Goal: Task Accomplishment & Management: Use online tool/utility

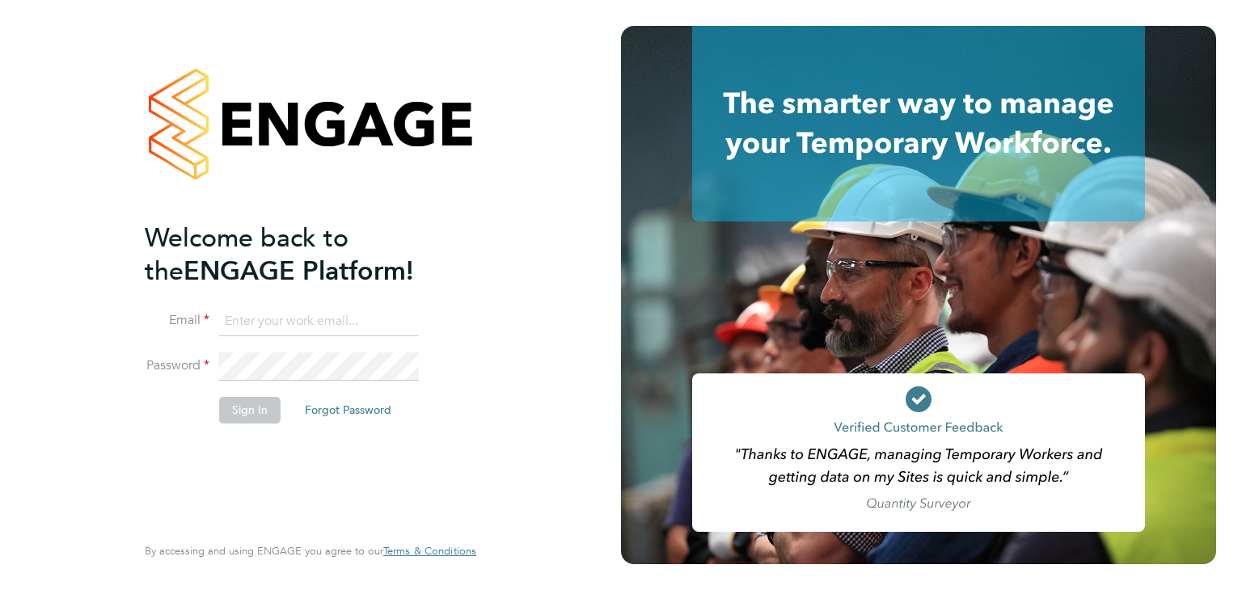
type input "[PERSON_NAME][EMAIL_ADDRESS][DOMAIN_NAME]"
click at [247, 409] on button "Sign In" at bounding box center [249, 410] width 61 height 26
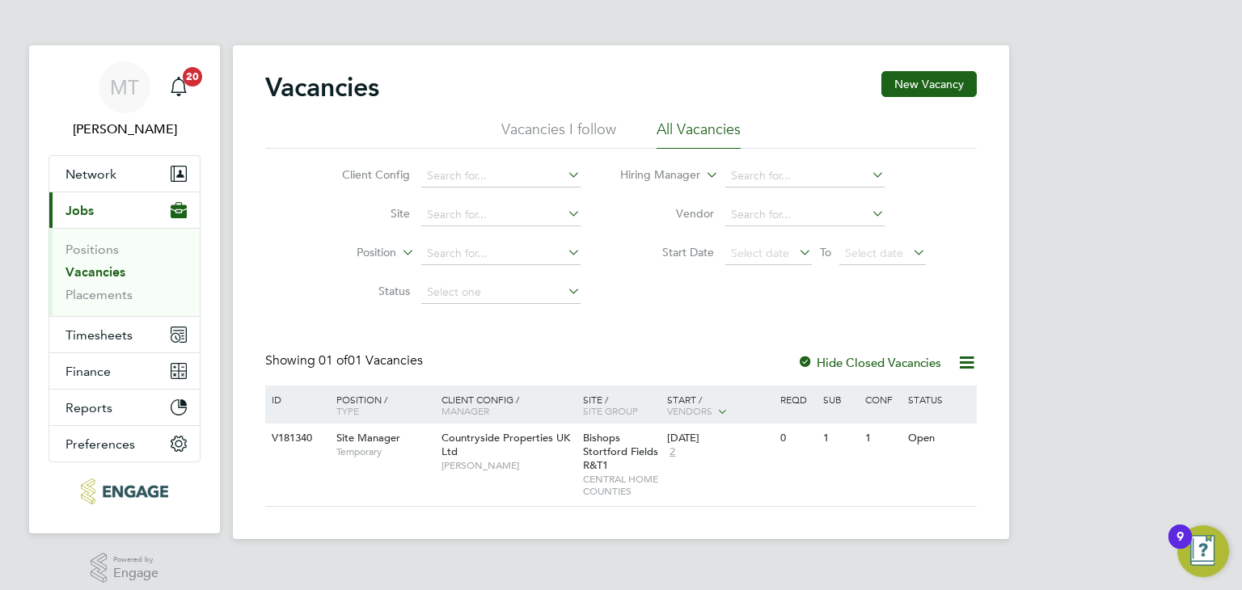
click at [73, 273] on link "Vacancies" at bounding box center [96, 271] width 60 height 15
click at [90, 334] on span "Timesheets" at bounding box center [99, 335] width 67 height 15
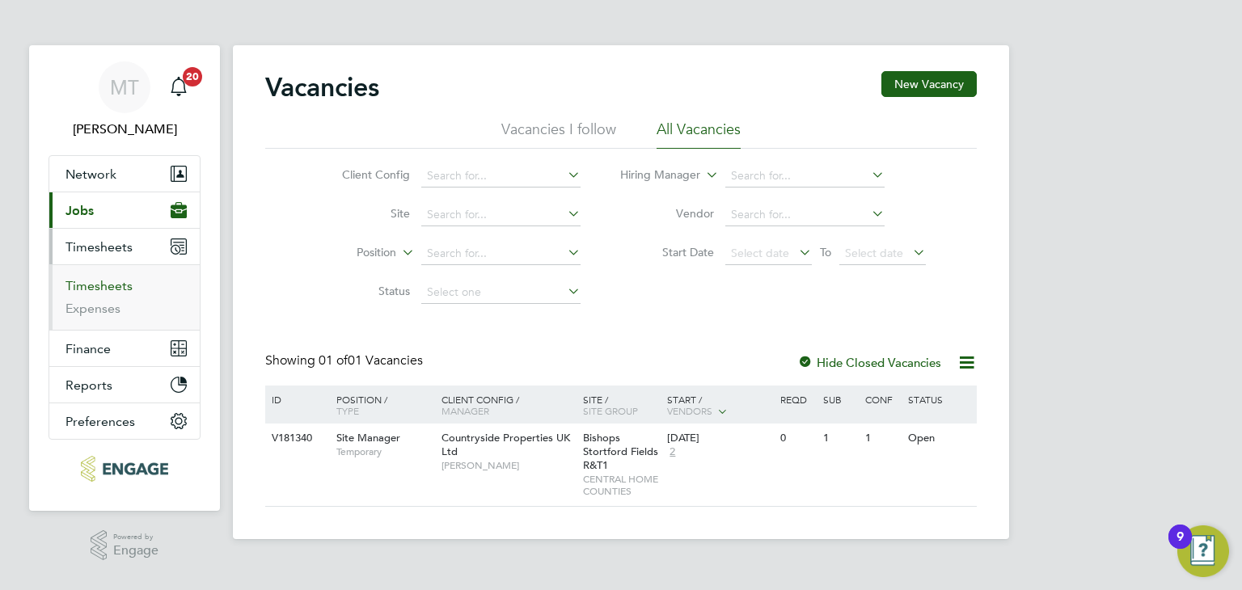
click at [116, 284] on link "Timesheets" at bounding box center [99, 285] width 67 height 15
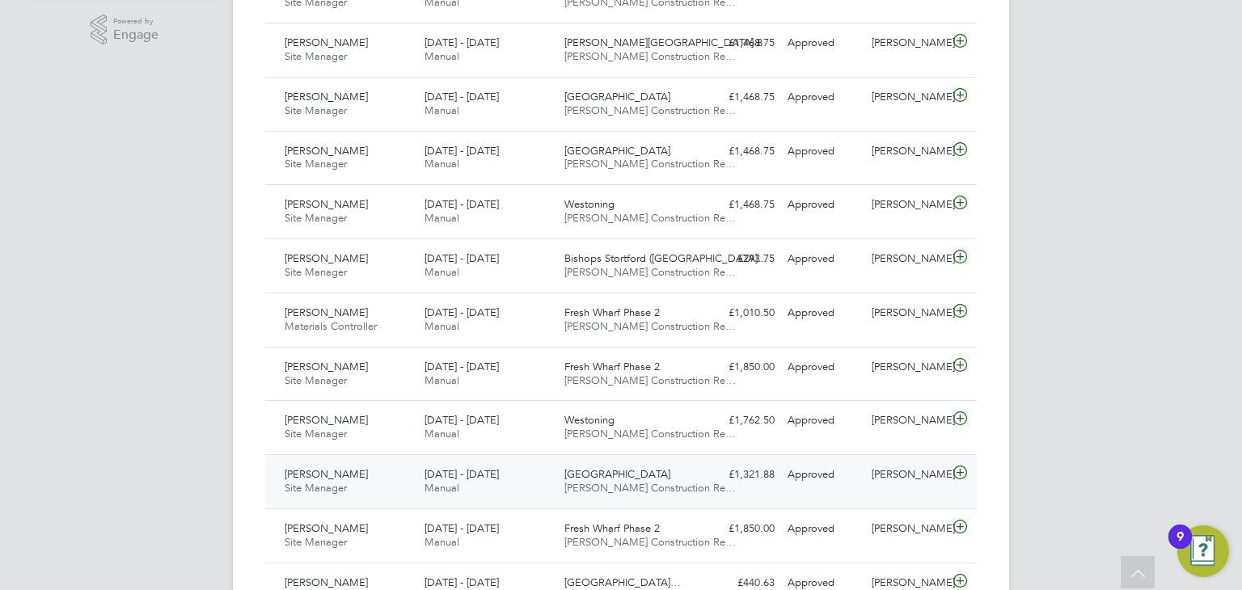
click at [963, 467] on icon at bounding box center [960, 473] width 20 height 13
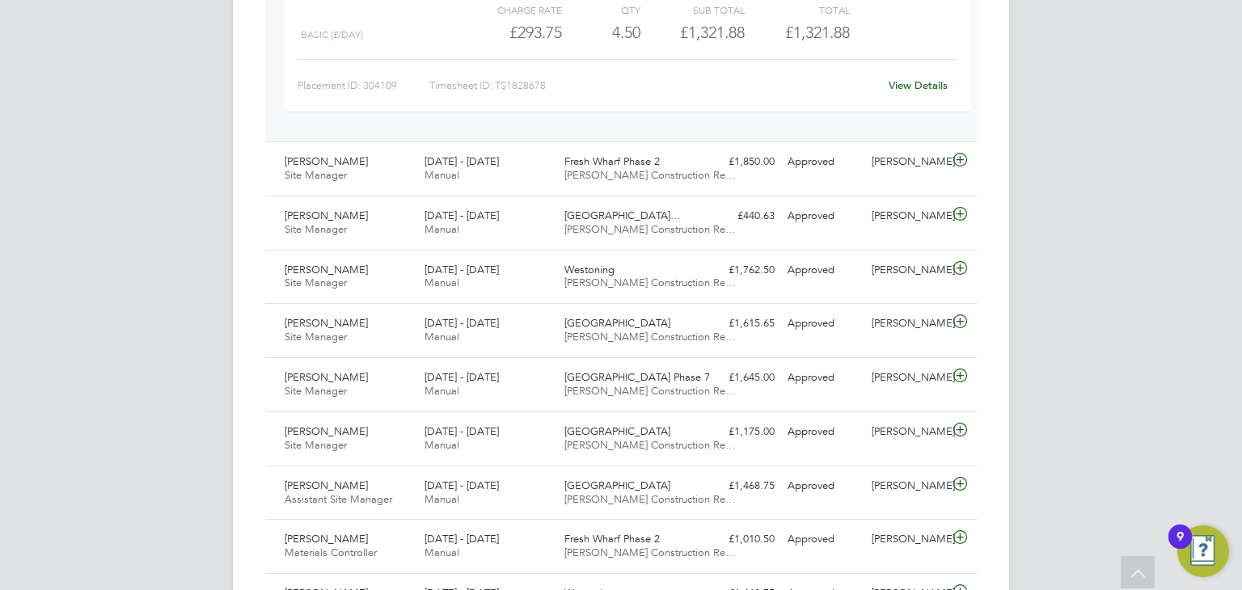
click at [898, 75] on div "View Details" at bounding box center [917, 86] width 79 height 26
click at [902, 82] on link "View Details" at bounding box center [918, 85] width 59 height 14
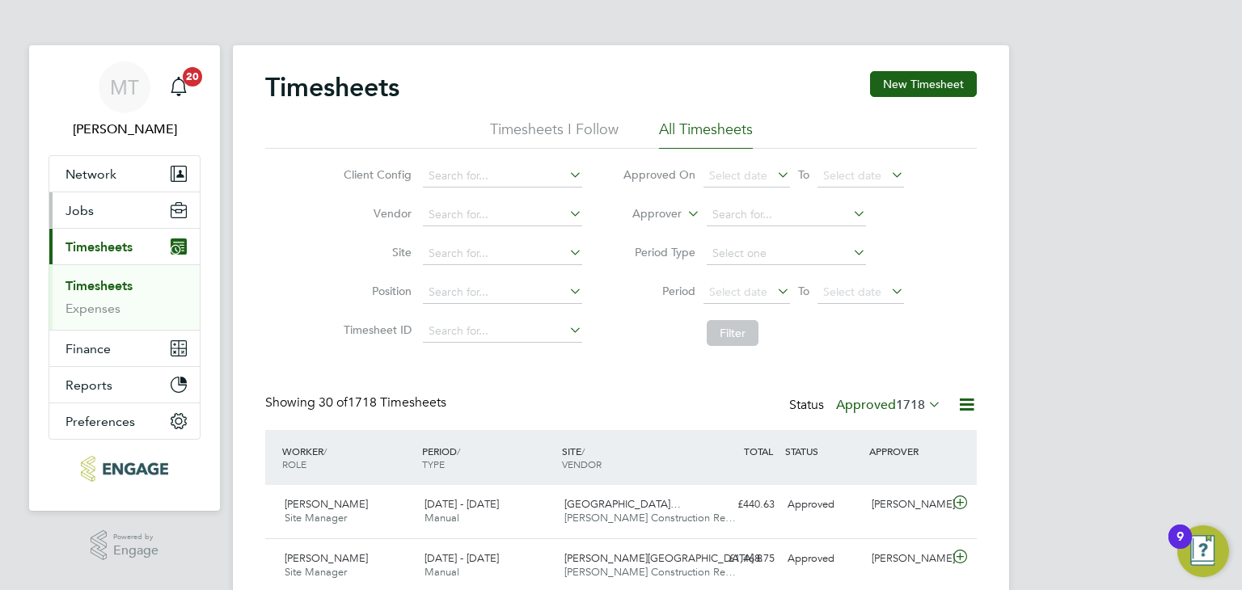
click at [66, 210] on span "Jobs" at bounding box center [80, 210] width 28 height 15
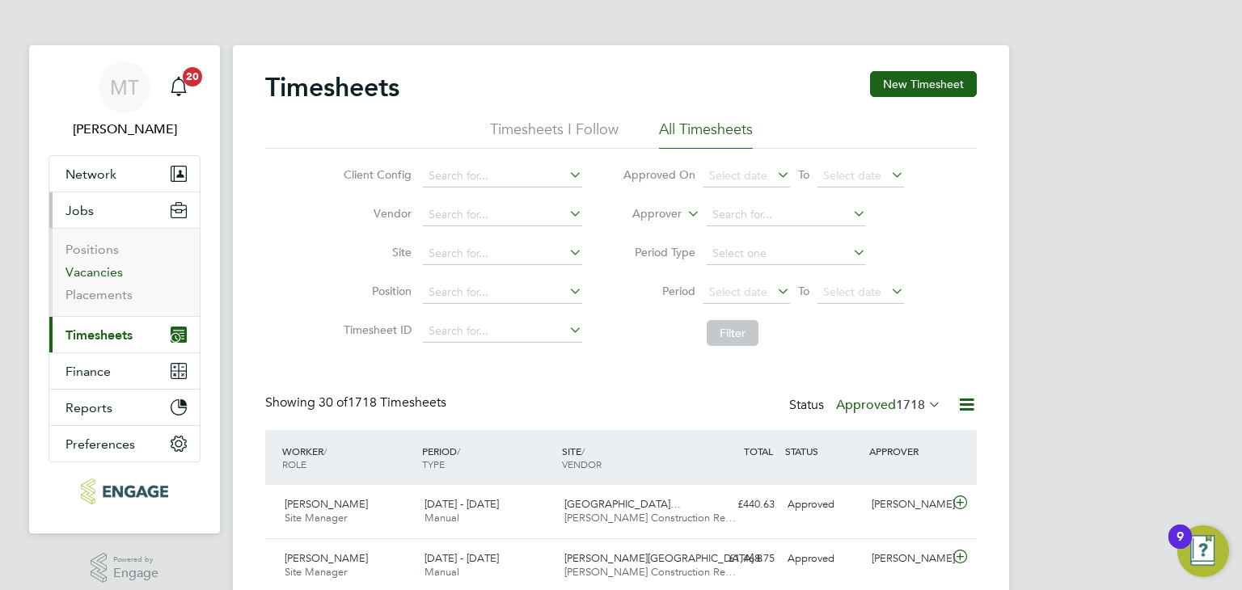
click at [85, 269] on link "Vacancies" at bounding box center [94, 271] width 57 height 15
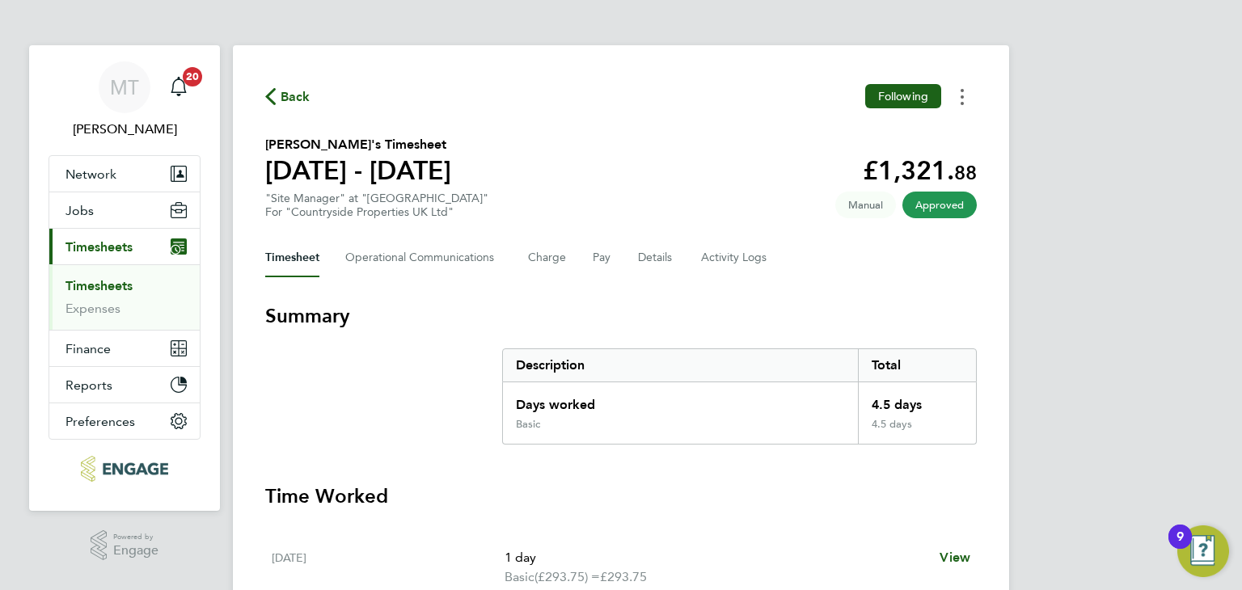
click at [961, 95] on icon "Timesheets Menu" at bounding box center [962, 97] width 3 height 16
click at [857, 138] on link "Download timesheet" at bounding box center [880, 132] width 194 height 32
click at [287, 98] on span "Back" at bounding box center [296, 96] width 30 height 19
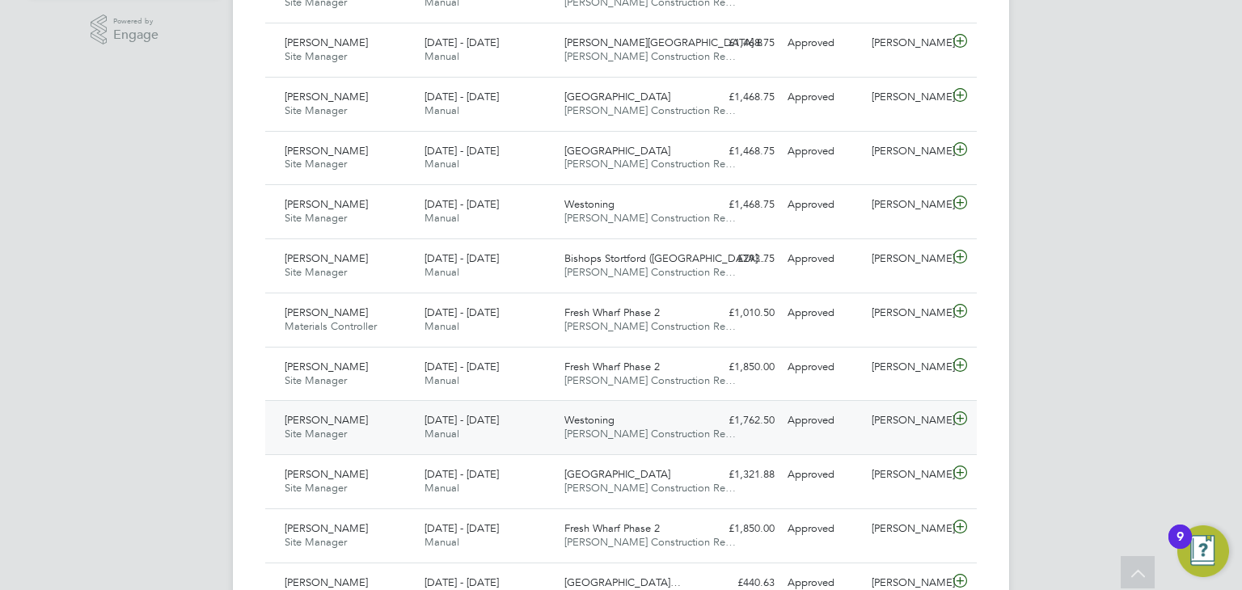
click at [957, 418] on icon at bounding box center [960, 418] width 20 height 13
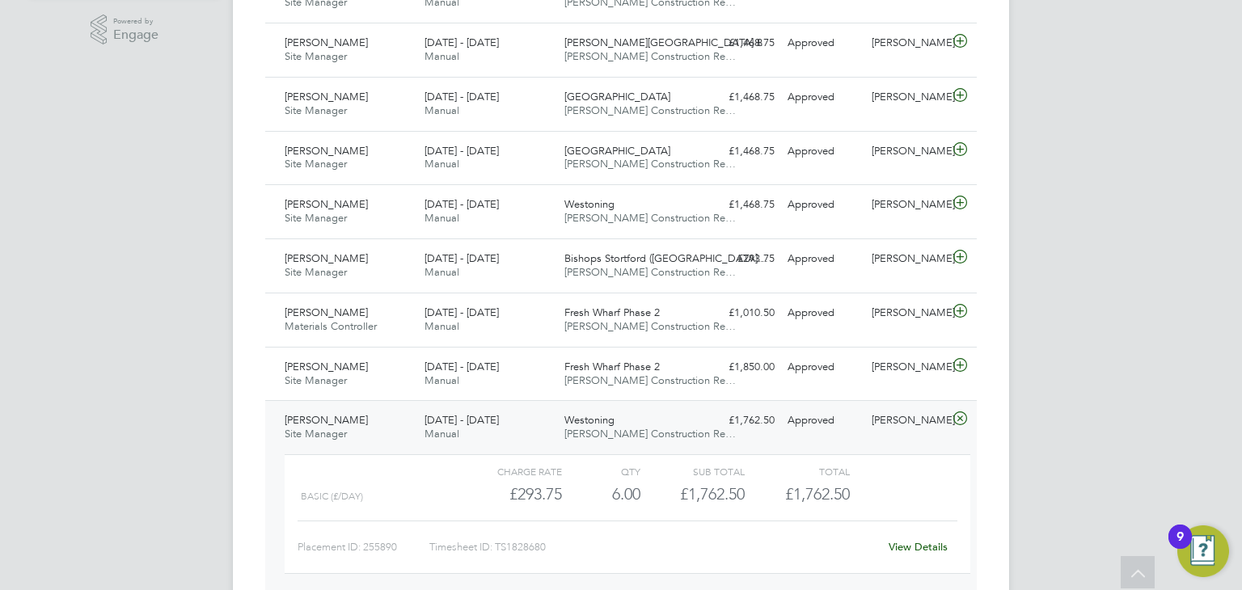
click at [899, 542] on link "View Details" at bounding box center [918, 547] width 59 height 14
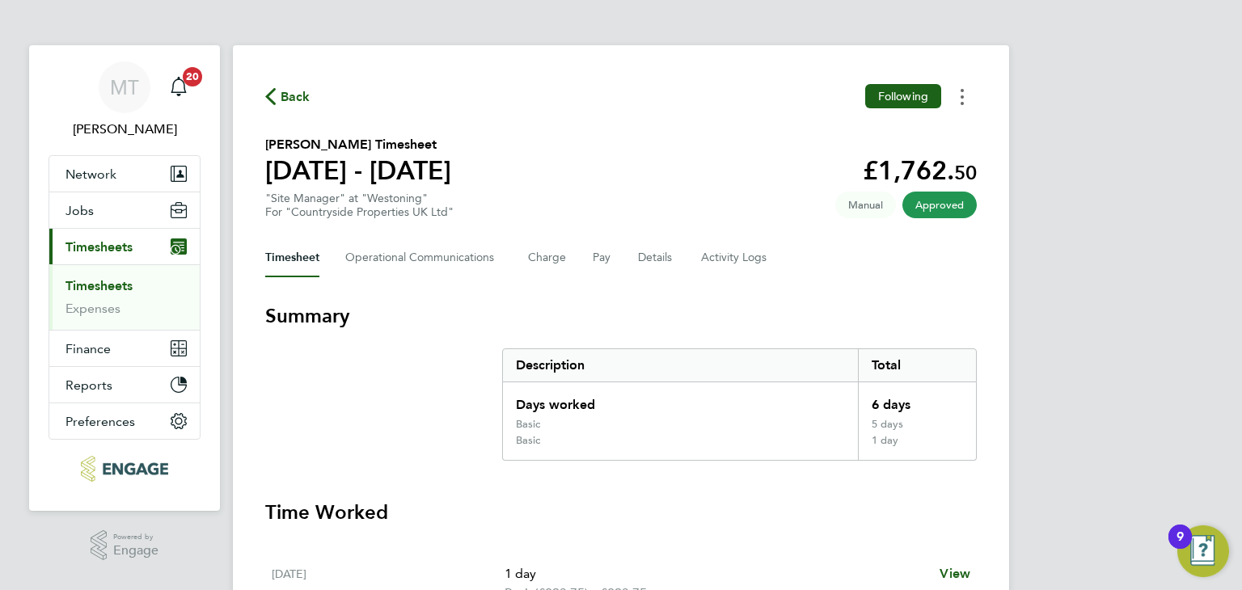
click at [964, 99] on button "Timesheets Menu" at bounding box center [962, 96] width 29 height 25
click at [883, 132] on link "Download timesheet" at bounding box center [880, 132] width 194 height 32
